Goal: Information Seeking & Learning: Learn about a topic

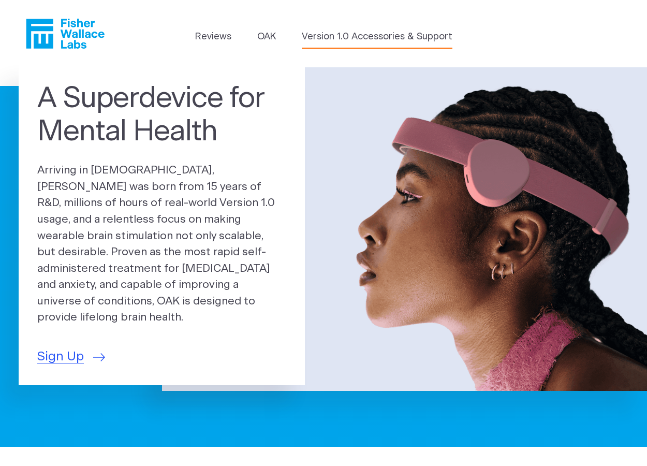
click at [330, 34] on link "Version 1.0 Accessories & Support" at bounding box center [377, 37] width 151 height 14
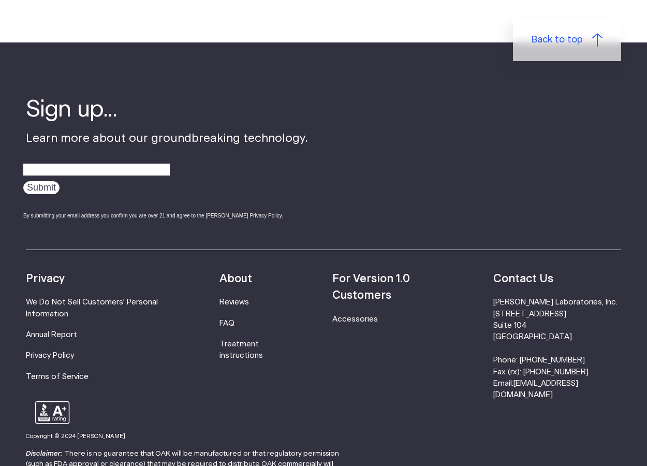
scroll to position [716, 0]
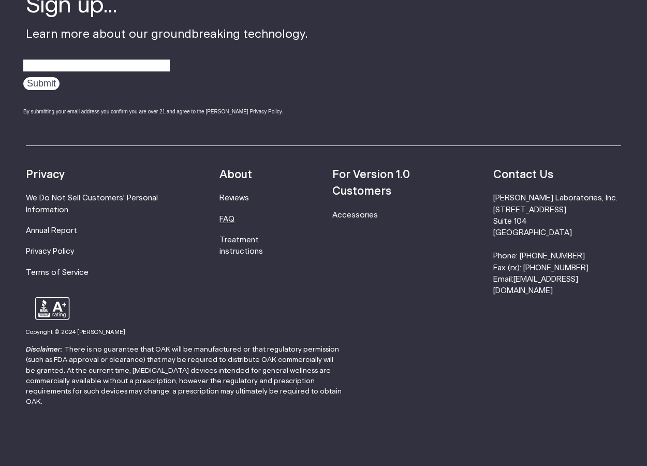
click at [235, 217] on link "FAQ" at bounding box center [226, 219] width 15 height 8
